Goal: Task Accomplishment & Management: Manage account settings

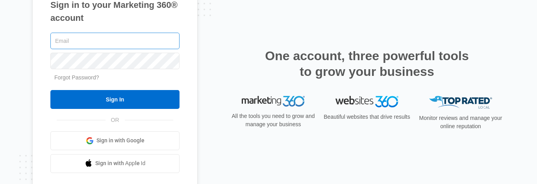
click at [142, 38] on input "text" at bounding box center [114, 41] width 129 height 17
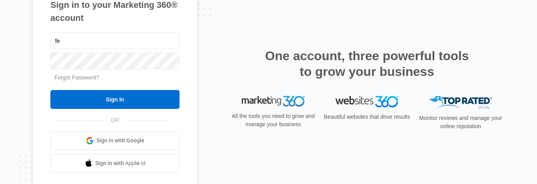
type input "f"
type input "Fergusonroofing12@gmail.com"
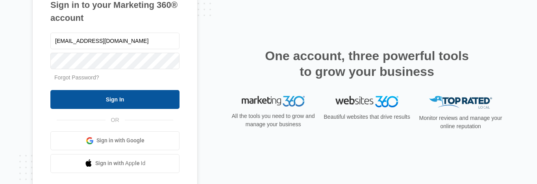
click at [111, 100] on input "Sign In" at bounding box center [114, 99] width 129 height 19
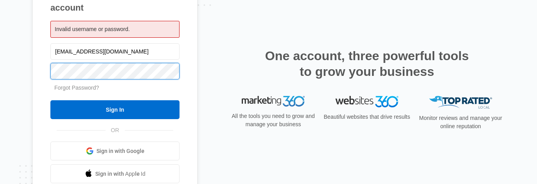
click at [50, 100] on input "Sign In" at bounding box center [114, 109] width 129 height 19
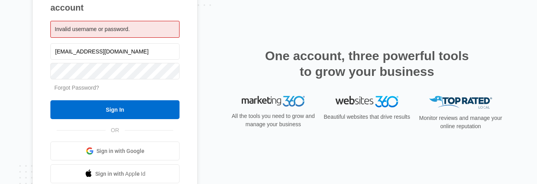
click at [73, 88] on link "Forgot Password?" at bounding box center [76, 88] width 45 height 6
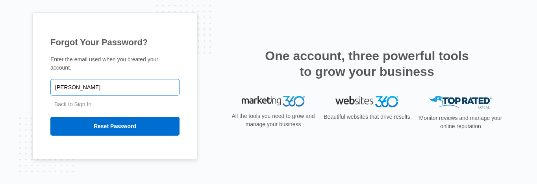
drag, startPoint x: 73, startPoint y: 80, endPoint x: 63, endPoint y: 80, distance: 10.2
click at [73, 80] on input "elynn" at bounding box center [114, 87] width 129 height 17
type input "e"
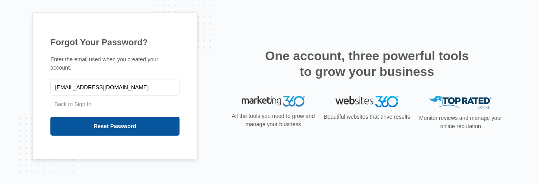
type input "[EMAIL_ADDRESS][DOMAIN_NAME]"
click at [87, 126] on input "Reset Password" at bounding box center [114, 126] width 129 height 19
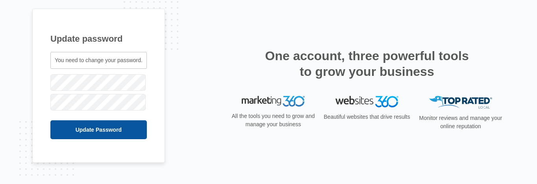
click at [113, 129] on input "Update Password" at bounding box center [98, 129] width 96 height 19
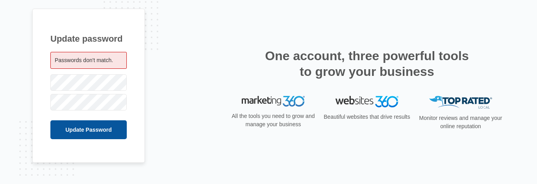
click at [68, 124] on input "Update Password" at bounding box center [88, 129] width 76 height 19
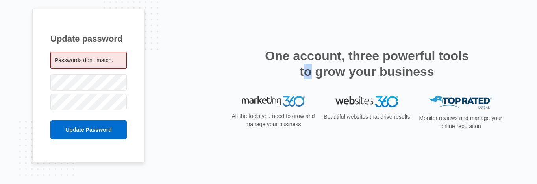
drag, startPoint x: 310, startPoint y: 49, endPoint x: 328, endPoint y: 35, distance: 23.3
click at [291, 56] on h2 "One account, three powerful tools to grow your business" at bounding box center [366, 63] width 208 height 31
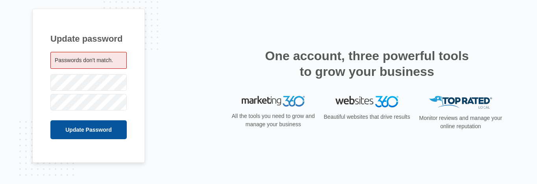
click at [54, 127] on input "Update Password" at bounding box center [88, 129] width 76 height 19
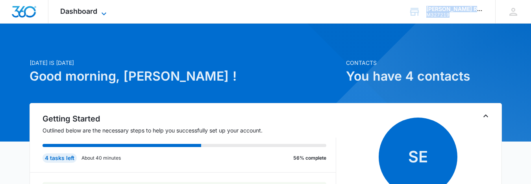
drag, startPoint x: 104, startPoint y: 13, endPoint x: 94, endPoint y: 11, distance: 10.9
click at [98, 10] on div "Dashboard Apps Reputation Websites Forms CRM Email Social Payments POS Content …" at bounding box center [84, 11] width 72 height 23
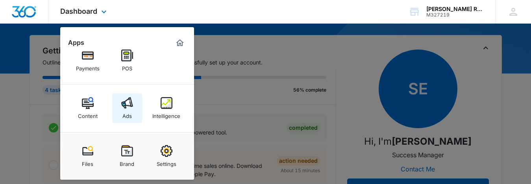
scroll to position [69, 0]
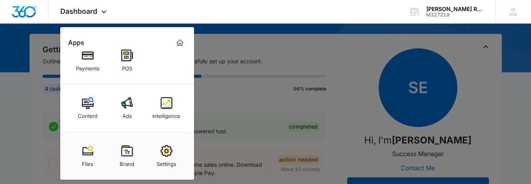
click at [124, 102] on img at bounding box center [127, 103] width 12 height 12
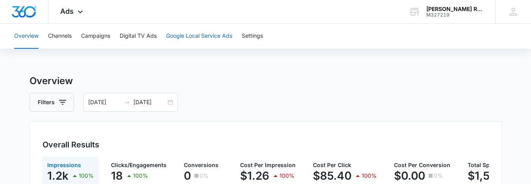
click at [205, 30] on button "Google Local Service Ads" at bounding box center [199, 36] width 66 height 25
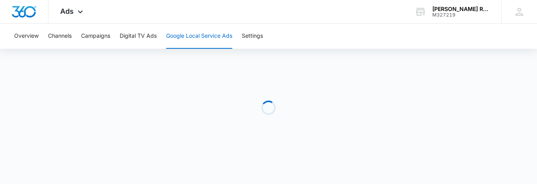
click at [196, 35] on button "Google Local Service Ads" at bounding box center [199, 36] width 66 height 25
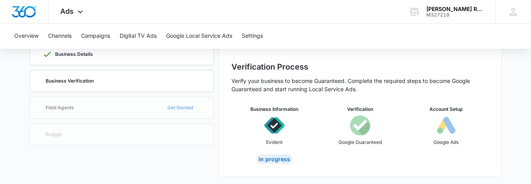
scroll to position [58, 0]
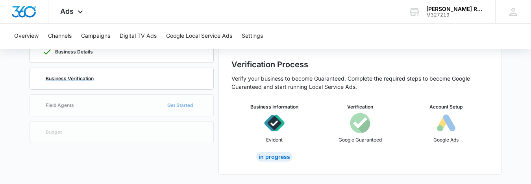
click at [81, 70] on div "Business Verification" at bounding box center [121, 78] width 158 height 21
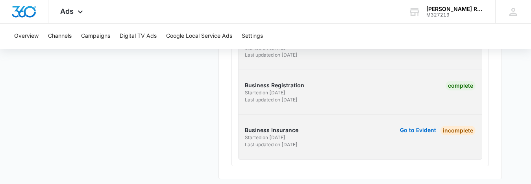
scroll to position [213, 0]
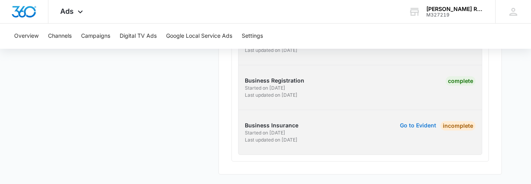
click at [406, 124] on button "Go to Evident" at bounding box center [418, 126] width 36 height 6
click at [411, 125] on button "Go to Evident" at bounding box center [418, 126] width 36 height 6
